Goal: Task Accomplishment & Management: Complete application form

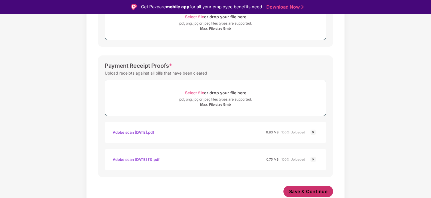
scroll to position [258, 0]
click at [305, 193] on span "Save & Continue" at bounding box center [308, 191] width 39 height 6
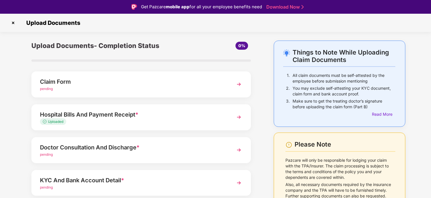
click at [155, 154] on div "pending" at bounding box center [133, 154] width 186 height 5
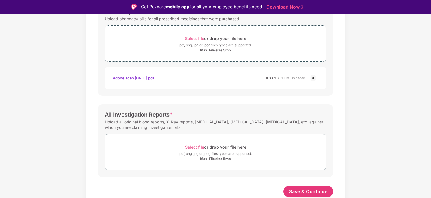
scroll to position [203, 0]
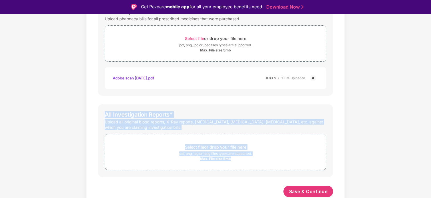
drag, startPoint x: 100, startPoint y: 114, endPoint x: 329, endPoint y: 159, distance: 234.2
click at [329, 159] on div "All Investigation Reports * Upload all original blood reports, X-Ray reports, […" at bounding box center [215, 140] width 235 height 73
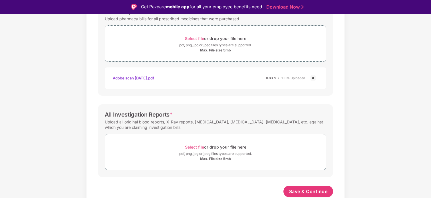
click at [365, 163] on div "Documents List > Doctor consultation and discharge summary Doctor consultation …" at bounding box center [215, 24] width 431 height 374
click at [313, 190] on span "Save & Continue" at bounding box center [308, 191] width 39 height 6
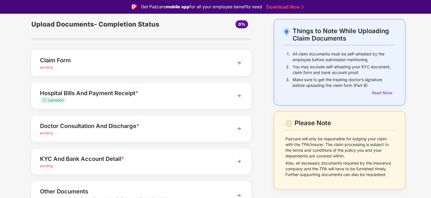
scroll to position [27, 0]
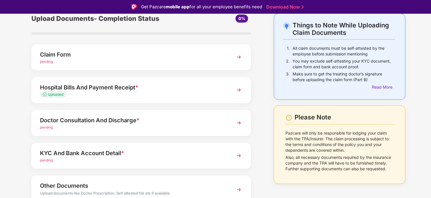
click at [187, 120] on div "Doctor Consultation And Discharge *" at bounding box center [133, 120] width 186 height 9
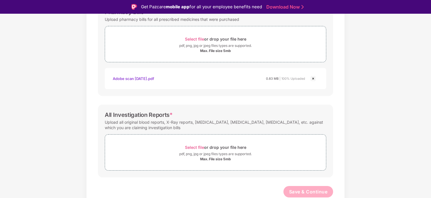
scroll to position [203, 0]
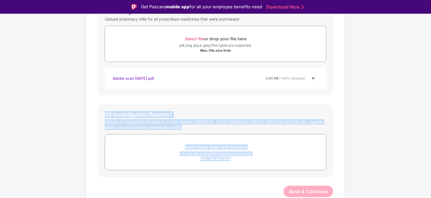
drag, startPoint x: 101, startPoint y: 110, endPoint x: 366, endPoint y: 165, distance: 270.5
click at [366, 165] on div "Documents List > Doctor consultation and discharge summary Doctor consultation …" at bounding box center [215, 25] width 431 height 374
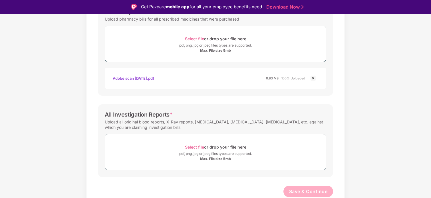
click at [366, 165] on div "Documents List > Doctor consultation and discharge summary Doctor consultation …" at bounding box center [215, 25] width 431 height 374
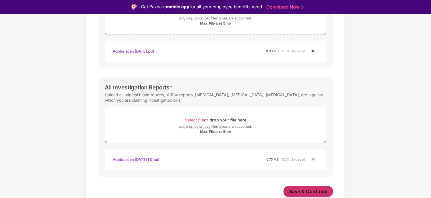
scroll to position [230, 0]
click at [313, 193] on span "Save & Continue" at bounding box center [308, 191] width 39 height 6
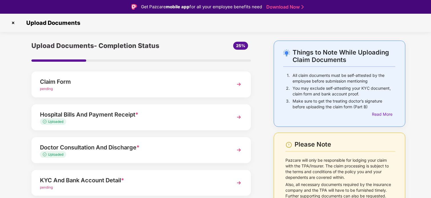
click at [226, 115] on div "Hospital Bills And Payment Receipt * Uploaded" at bounding box center [141, 117] width 220 height 26
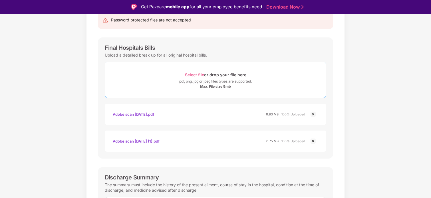
scroll to position [63, 0]
click at [313, 140] on img at bounding box center [313, 141] width 7 height 7
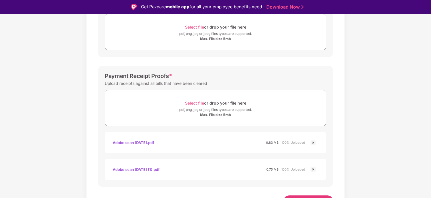
scroll to position [284, 0]
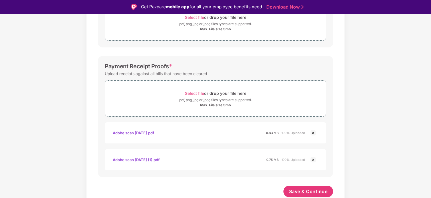
click at [313, 158] on img at bounding box center [313, 159] width 7 height 7
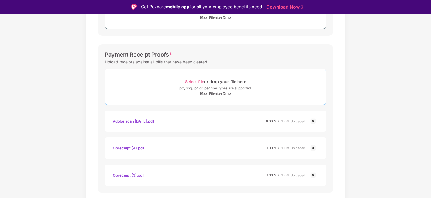
scroll to position [311, 0]
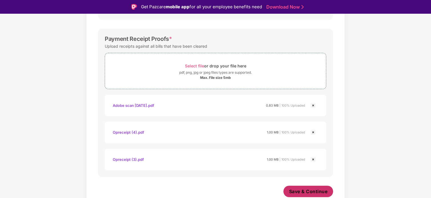
click at [311, 190] on span "Save & Continue" at bounding box center [308, 191] width 39 height 6
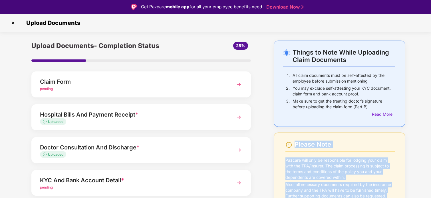
drag, startPoint x: 9, startPoint y: 44, endPoint x: 320, endPoint y: 132, distance: 323.0
click at [319, 132] on div "Things to Note While Uploading Claim Documents 1. All claim documents must be s…" at bounding box center [215, 154] width 431 height 226
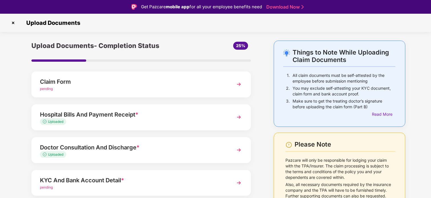
click at [313, 132] on div "Please Note Pazcare will only be responsible for lodging your claim with the TP…" at bounding box center [340, 171] width 132 height 79
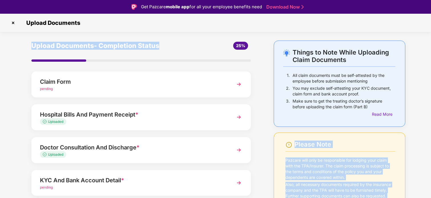
drag, startPoint x: 313, startPoint y: 132, endPoint x: 23, endPoint y: 43, distance: 304.0
click at [23, 43] on div "Things to Note While Uploading Claim Documents 1. All claim documents must be s…" at bounding box center [215, 154] width 397 height 226
click at [23, 43] on div "Upload Documents- Completion Status 25% Claim Form pending Hospital Bills And P…" at bounding box center [141, 154] width 248 height 226
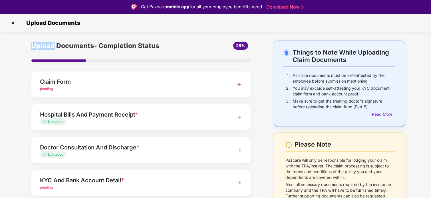
click at [23, 43] on div "Upload Documents- Completion Status 25% Claim Form pending Hospital Bills And P…" at bounding box center [141, 154] width 248 height 226
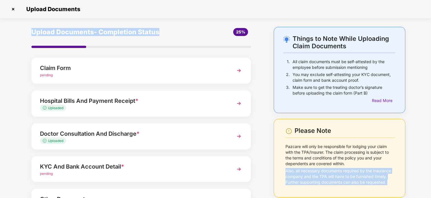
scroll to position [55, 0]
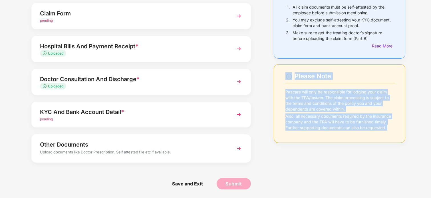
drag, startPoint x: 23, startPoint y: 43, endPoint x: 285, endPoint y: 74, distance: 263.7
click at [285, 74] on div "Things to Note While Uploading Claim Documents 1. All claim documents must be s…" at bounding box center [215, 85] width 397 height 226
click at [282, 73] on div "Please Note Pazcare will only be responsible for lodging your claim with the TP…" at bounding box center [340, 103] width 132 height 79
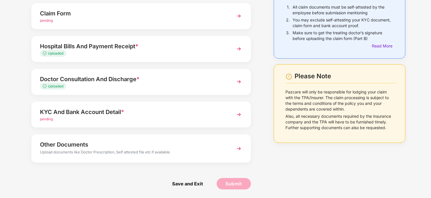
click at [224, 118] on div "pending" at bounding box center [133, 118] width 186 height 5
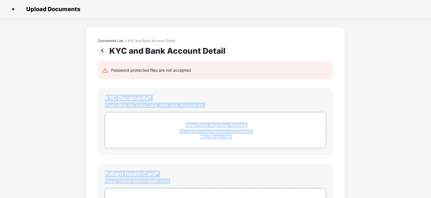
scroll to position [144, 0]
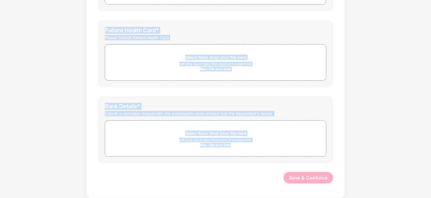
drag, startPoint x: 99, startPoint y: 93, endPoint x: 375, endPoint y: 197, distance: 295.1
click at [375, 195] on div "Documents List > KYC and Bank Account Detail KYC and Bank Account Detail Passwo…" at bounding box center [215, 40] width 431 height 315
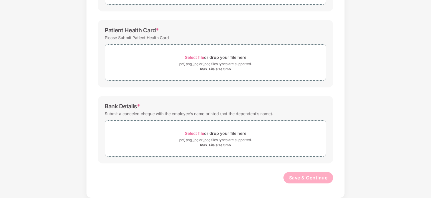
click at [354, 175] on div "Documents List > KYC and Bank Account Detail KYC and Bank Account Detail Passwo…" at bounding box center [215, 40] width 431 height 315
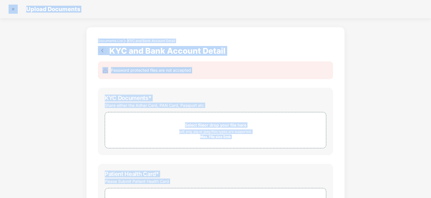
scroll to position [0, 0]
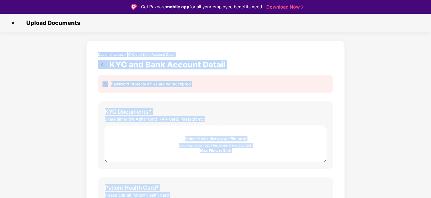
drag, startPoint x: 354, startPoint y: 175, endPoint x: 82, endPoint y: 42, distance: 303.1
click at [82, 42] on div "Documents List > KYC and Bank Account Detail KYC and Bank Account Detail Passwo…" at bounding box center [215, 198] width 431 height 315
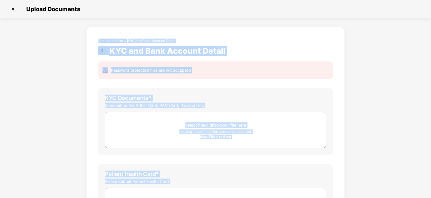
scroll to position [144, 0]
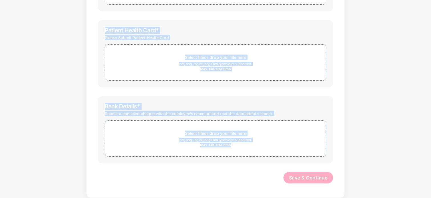
drag, startPoint x: 82, startPoint y: 42, endPoint x: 370, endPoint y: 176, distance: 317.8
click at [370, 176] on div "Documents List > KYC and Bank Account Detail KYC and Bank Account Detail Passwo…" at bounding box center [215, 40] width 431 height 315
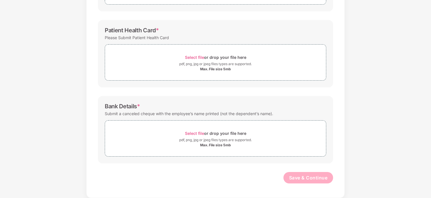
click at [370, 176] on div "Documents List > KYC and Bank Account Detail KYC and Bank Account Detail Passwo…" at bounding box center [215, 40] width 431 height 315
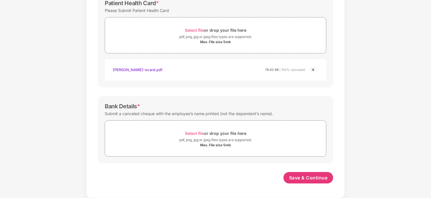
scroll to position [225, 0]
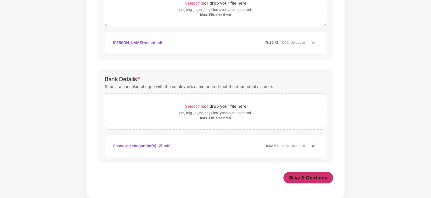
click at [306, 179] on span "Save & Continue" at bounding box center [308, 177] width 39 height 6
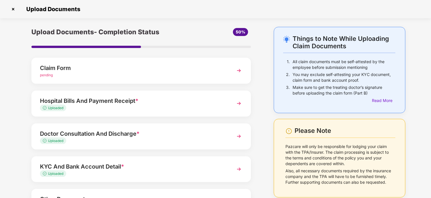
click at [80, 69] on div "Claim Form" at bounding box center [133, 67] width 186 height 9
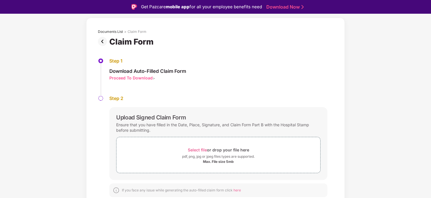
scroll to position [14, 0]
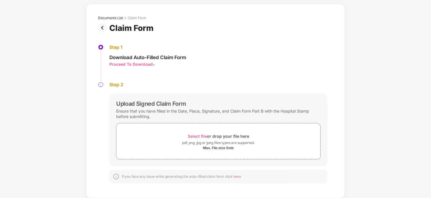
click at [135, 64] on div "Proceed To Download" at bounding box center [130, 63] width 43 height 5
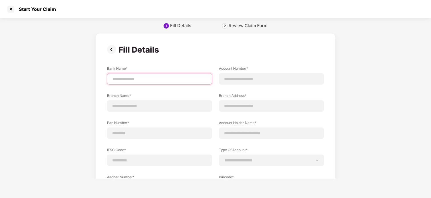
click at [167, 79] on input at bounding box center [159, 79] width 95 height 6
type input "*********"
click at [259, 80] on input at bounding box center [271, 79] width 95 height 6
type input "**********"
click at [162, 107] on input at bounding box center [159, 106] width 95 height 6
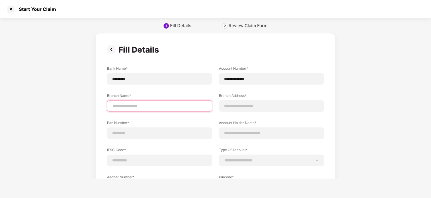
type input "**********"
click at [242, 106] on input at bounding box center [271, 106] width 95 height 6
type input "**********"
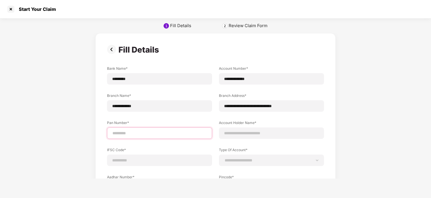
click at [154, 131] on input at bounding box center [159, 133] width 95 height 6
type input "**********"
click at [238, 130] on div at bounding box center [271, 132] width 105 height 11
click at [238, 134] on input at bounding box center [271, 133] width 95 height 6
type input "**********"
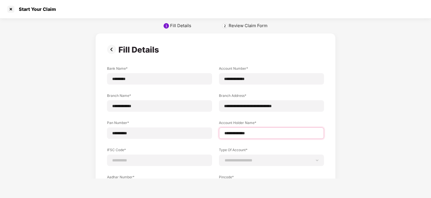
scroll to position [37, 0]
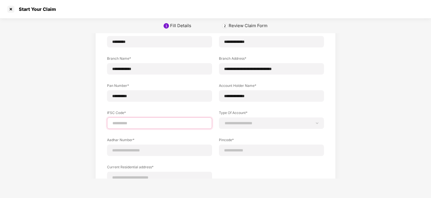
click at [154, 123] on input at bounding box center [159, 123] width 95 height 6
type input "**********"
click at [236, 121] on select "**********" at bounding box center [271, 123] width 95 height 5
select select "*******"
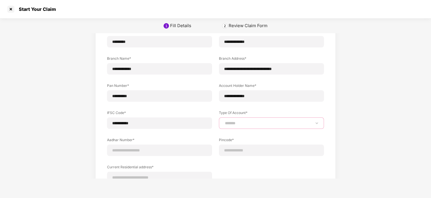
click at [224, 121] on select "**********" at bounding box center [271, 123] width 95 height 5
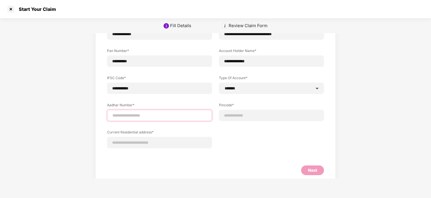
click at [147, 115] on input at bounding box center [159, 115] width 95 height 6
type input "**********"
click at [240, 114] on input at bounding box center [271, 115] width 95 height 6
select select "*******"
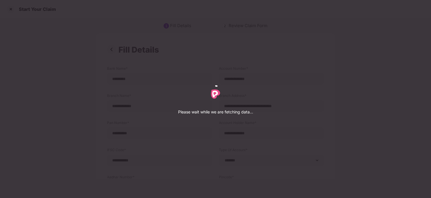
select select "*******"
select select "*********"
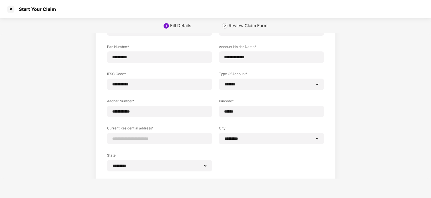
scroll to position [104, 0]
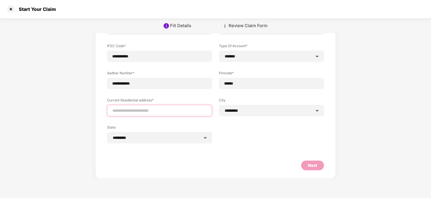
click at [159, 110] on input at bounding box center [159, 111] width 95 height 6
type input "**********"
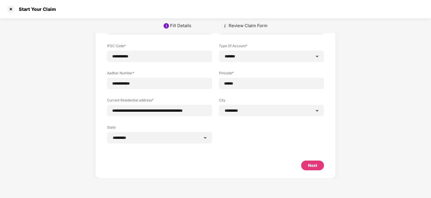
click at [320, 167] on div "Next" at bounding box center [312, 165] width 23 height 10
select select "*******"
select select "*********"
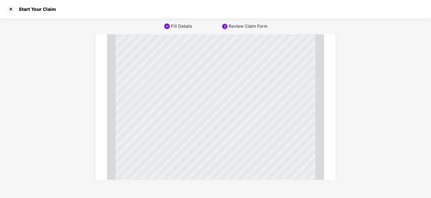
scroll to position [3120, 0]
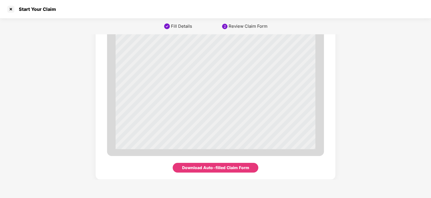
click at [230, 172] on div "Download Auto-filled Claim Form" at bounding box center [216, 168] width 86 height 10
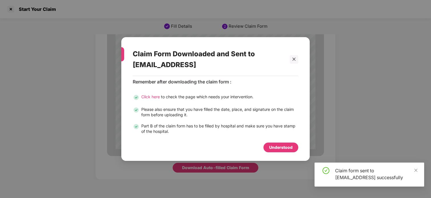
click at [284, 147] on div "Understood" at bounding box center [280, 147] width 23 height 6
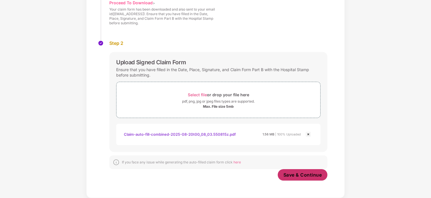
scroll to position [84, 0]
click at [302, 177] on span "Save & Continue" at bounding box center [303, 175] width 39 height 6
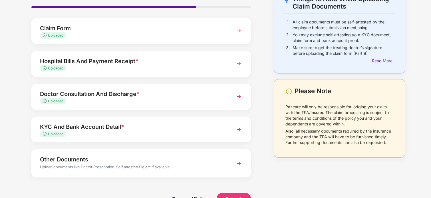
scroll to position [55, 0]
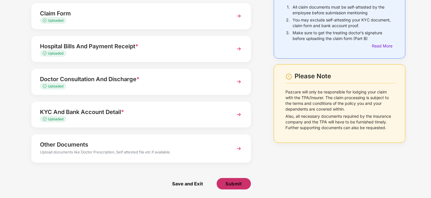
click at [240, 184] on span "Submit" at bounding box center [234, 183] width 16 height 6
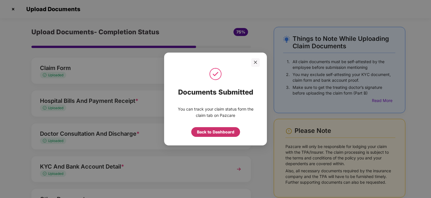
click at [219, 131] on div "Back to Dashboard" at bounding box center [215, 132] width 37 height 6
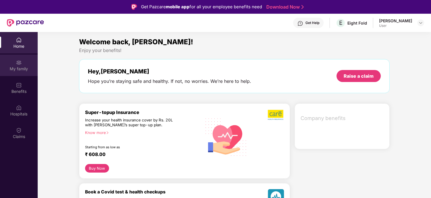
click at [25, 67] on div "My family" at bounding box center [19, 69] width 38 height 6
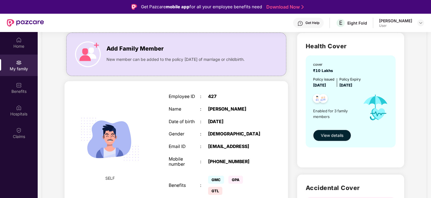
scroll to position [68, 0]
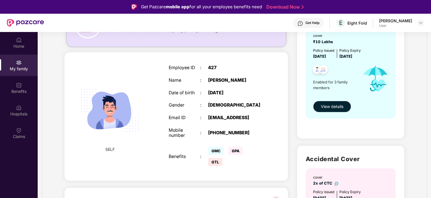
click at [329, 117] on div "cover ₹10 Lakhs Policy issued 22 Aug 2024 Policy Expiry 21 Aug 2025 Enabled for…" at bounding box center [351, 73] width 90 height 92
click at [331, 109] on span "View details" at bounding box center [332, 106] width 23 height 6
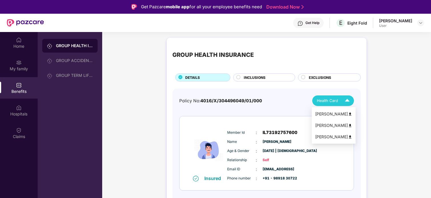
click at [325, 100] on span "Health Card" at bounding box center [327, 101] width 21 height 6
click at [348, 125] on img at bounding box center [350, 125] width 4 height 4
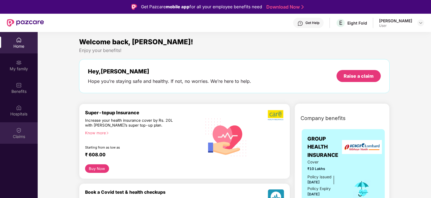
click at [21, 130] on img at bounding box center [19, 130] width 6 height 6
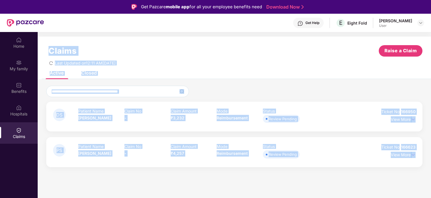
drag, startPoint x: 47, startPoint y: 47, endPoint x: 419, endPoint y: 171, distance: 392.1
click at [419, 171] on div "Claims Raise a Claim Last Updated on 12:11 AM[DATE] Active Closed DS Patient Na…" at bounding box center [234, 105] width 393 height 136
click at [419, 171] on div "DS Patient Name [PERSON_NAME] Claim No - Claim Amount ₹3,232 Mode Reimbursement…" at bounding box center [234, 126] width 393 height 94
